Goal: Find specific page/section

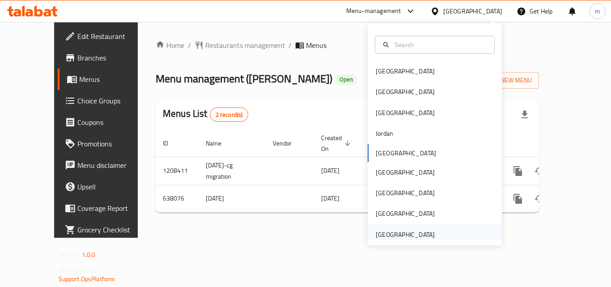
click at [397, 232] on div "[GEOGRAPHIC_DATA]" at bounding box center [405, 234] width 59 height 10
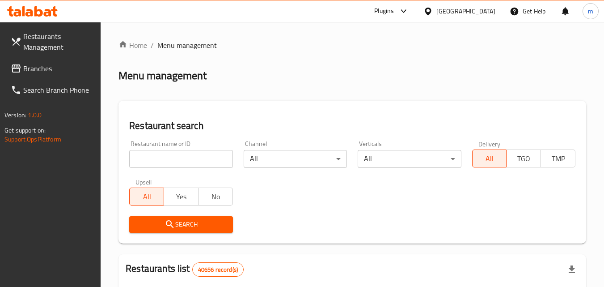
click at [20, 71] on icon at bounding box center [16, 68] width 9 height 8
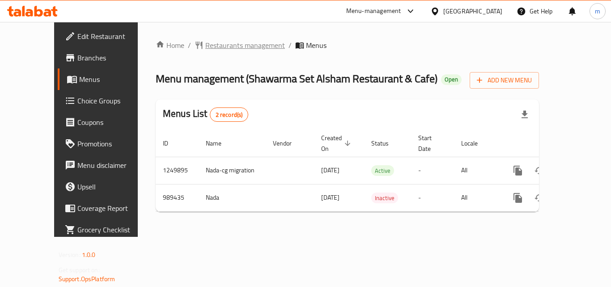
click at [206, 46] on span "Restaurants management" at bounding box center [245, 45] width 80 height 11
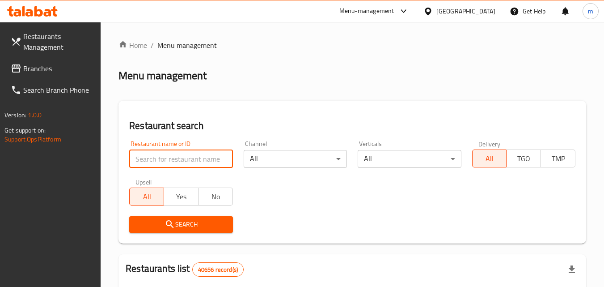
click at [152, 160] on input "search" at bounding box center [180, 159] width 103 height 18
paste input "660285"
type input "660285"
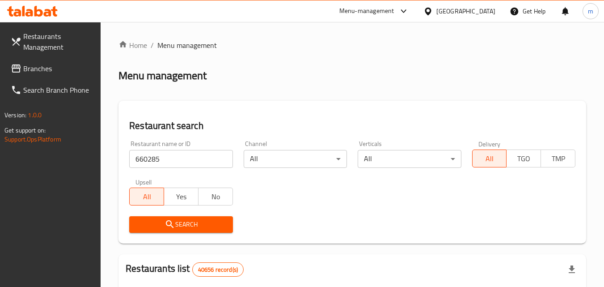
click at [167, 225] on icon "submit" at bounding box center [170, 224] width 8 height 8
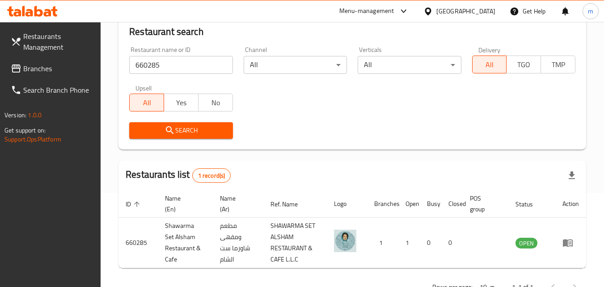
scroll to position [123, 0]
